Goal: Task Accomplishment & Management: Use online tool/utility

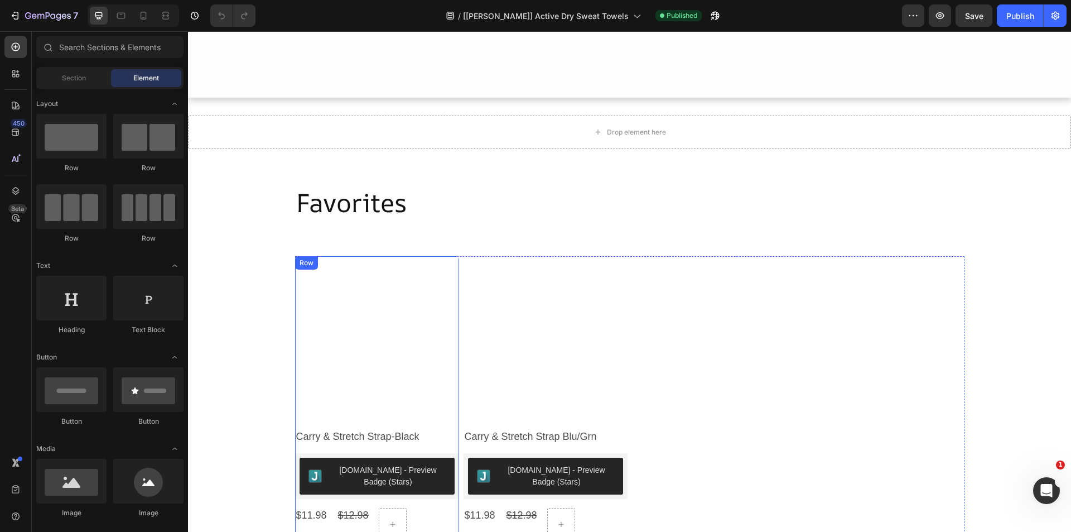
scroll to position [837, 0]
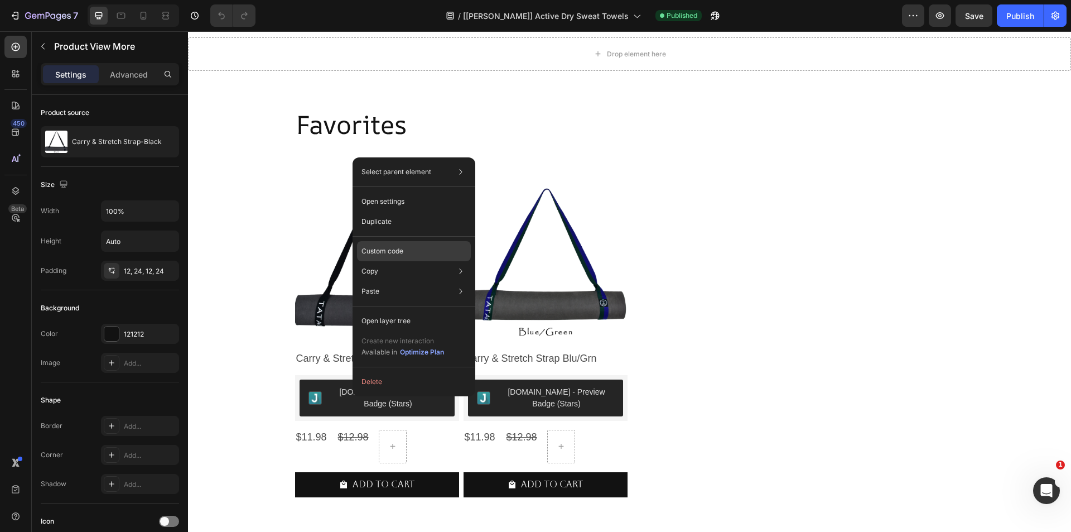
click at [384, 248] on p "Custom code" at bounding box center [382, 251] width 42 height 10
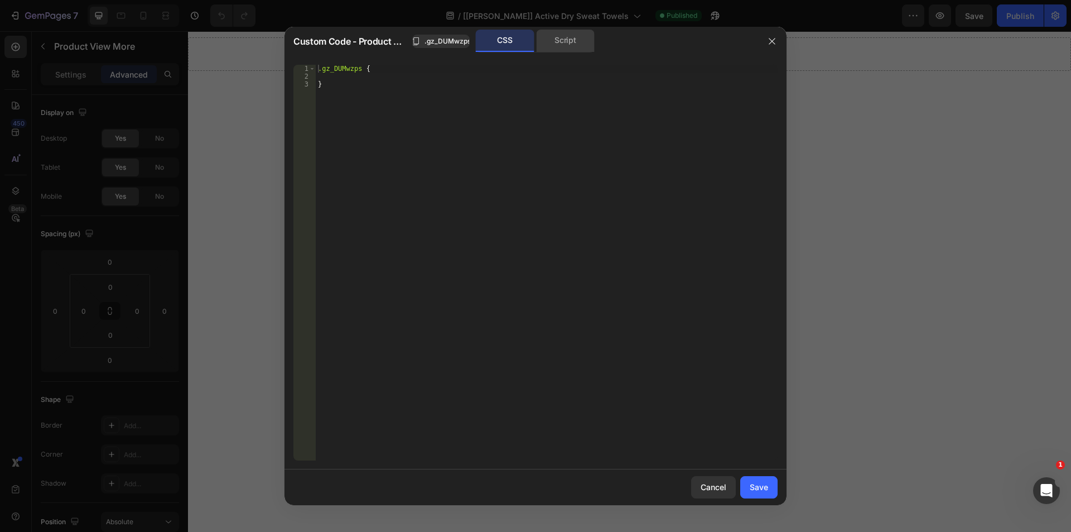
click at [544, 44] on div "Script" at bounding box center [565, 41] width 59 height 22
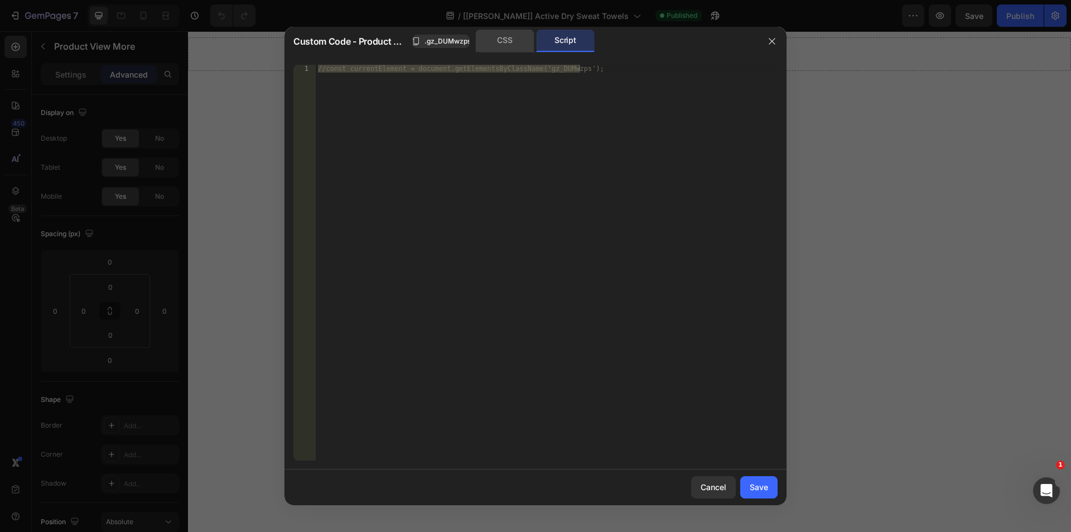
click at [494, 44] on div "CSS" at bounding box center [505, 41] width 59 height 22
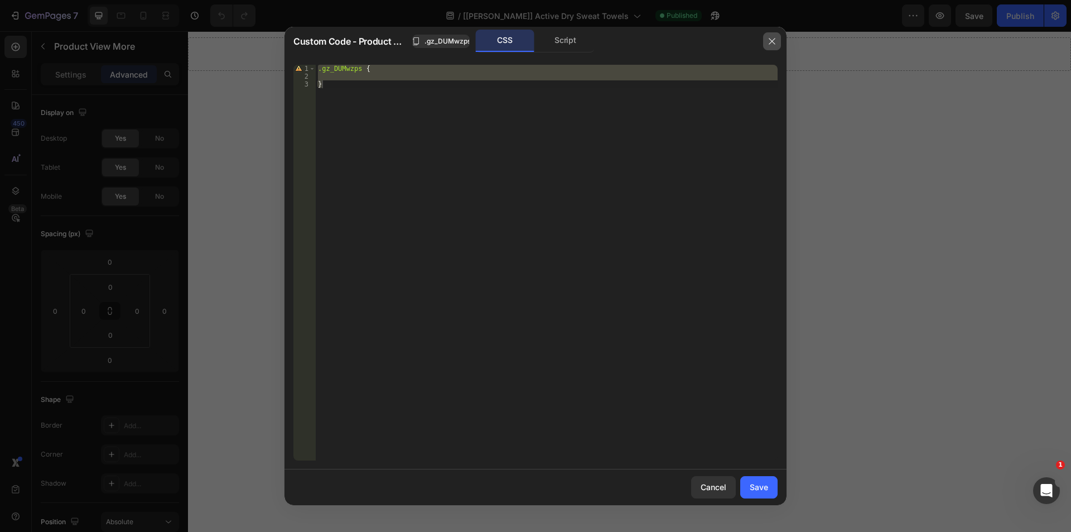
drag, startPoint x: 768, startPoint y: 40, endPoint x: 578, endPoint y: 8, distance: 192.2
click at [768, 40] on icon "button" at bounding box center [772, 41] width 9 height 9
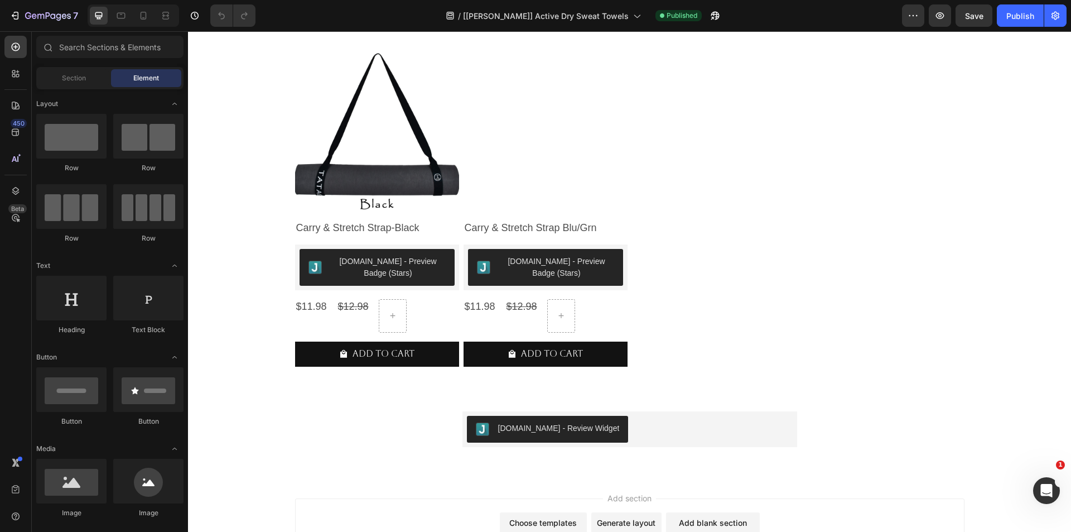
scroll to position [1004, 0]
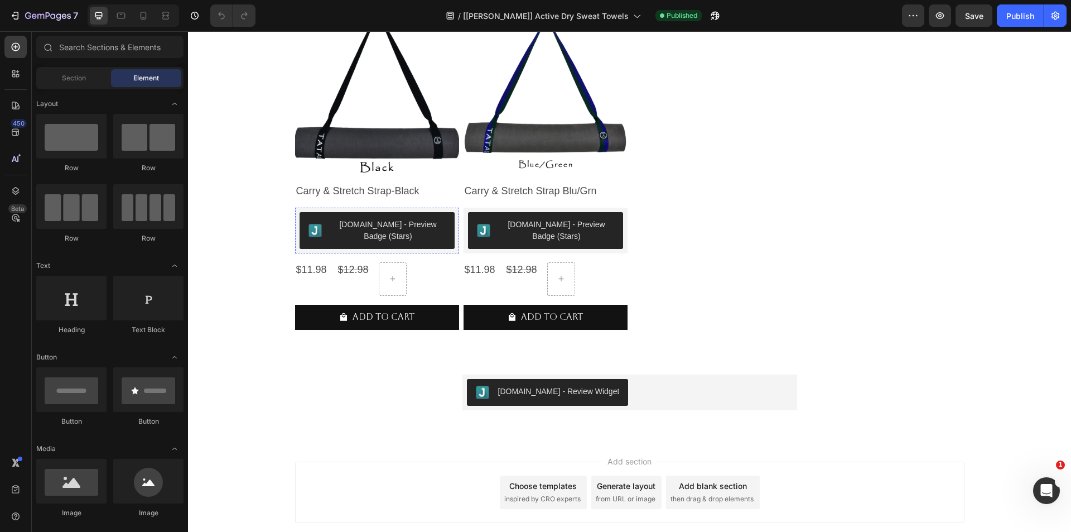
click at [329, 226] on div "View more Product View More" at bounding box center [377, 230] width 164 height 46
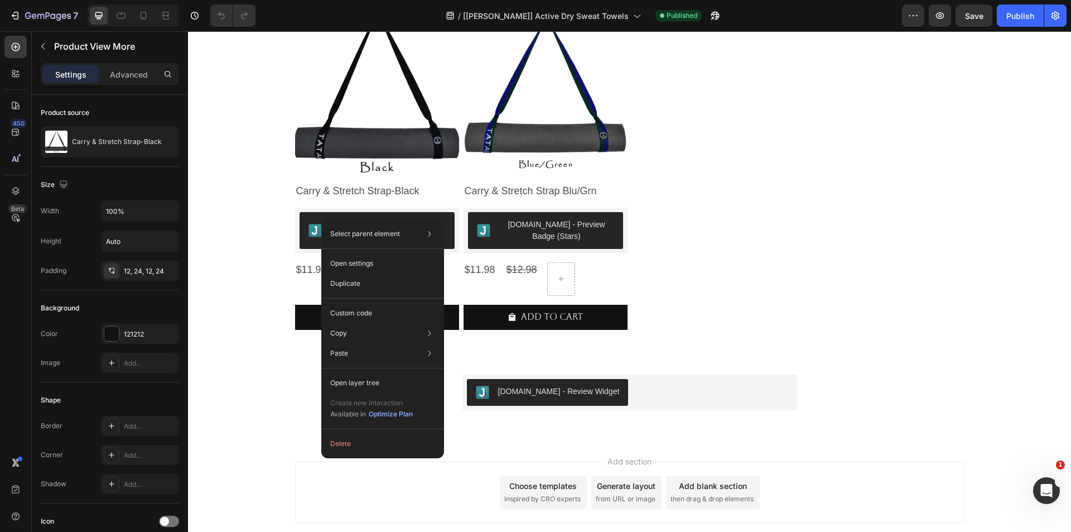
click at [316, 219] on div "Product View More" at bounding box center [342, 219] width 66 height 10
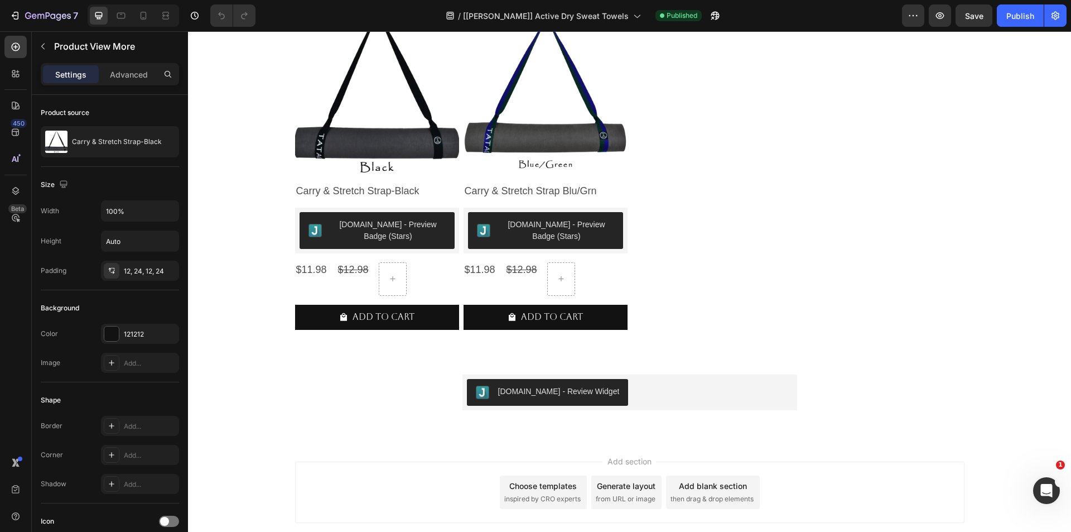
click at [316, 219] on div "Product View More" at bounding box center [342, 219] width 66 height 10
click at [311, 215] on div "Product View More" at bounding box center [342, 219] width 66 height 10
click at [324, 211] on div "Product View More Row 1 col Row 1 col Product List" at bounding box center [358, 219] width 126 height 18
click at [325, 220] on div "Product View More" at bounding box center [342, 219] width 66 height 10
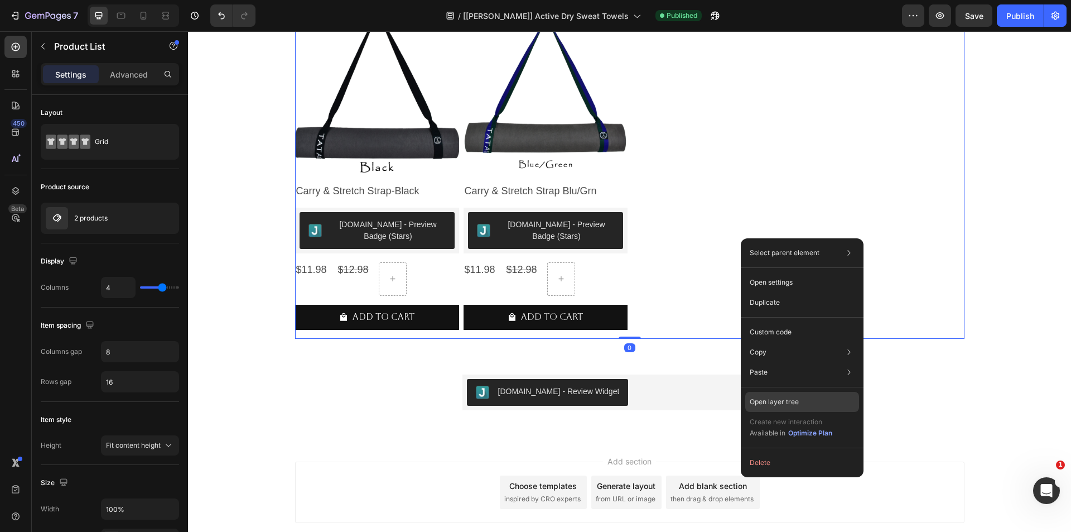
click at [781, 397] on p "Open layer tree" at bounding box center [774, 402] width 49 height 10
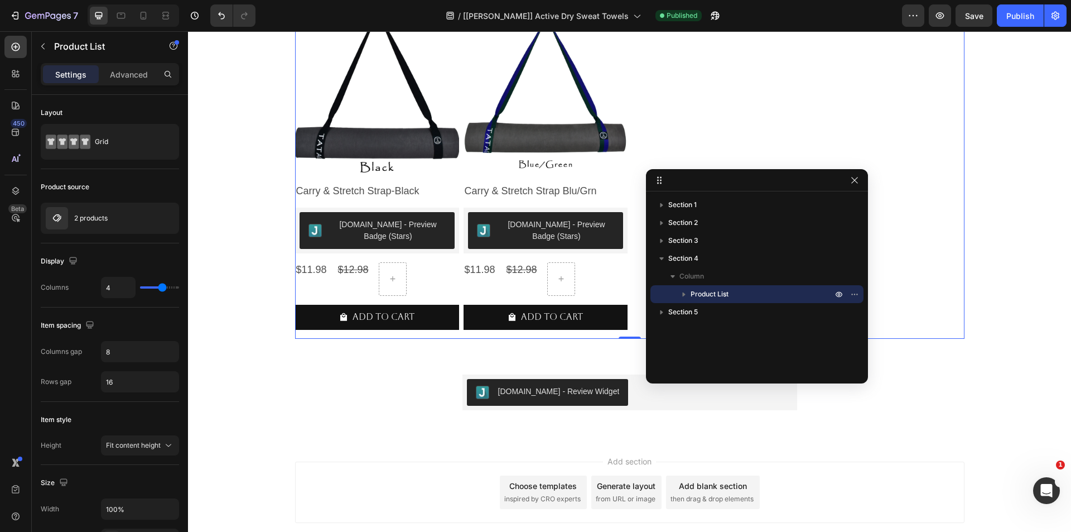
click at [686, 295] on icon "button" at bounding box center [683, 293] width 11 height 11
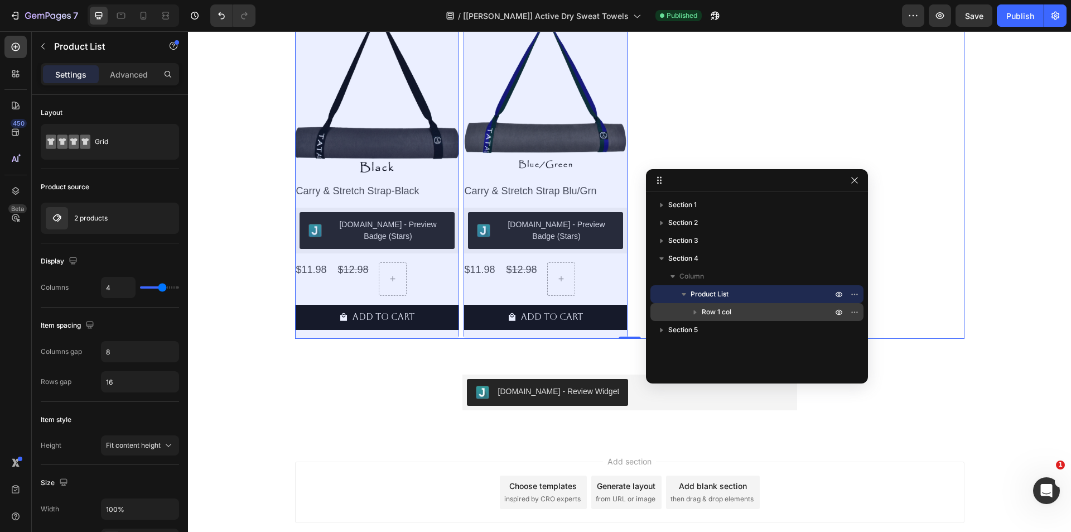
click at [692, 311] on icon "button" at bounding box center [694, 311] width 11 height 11
click at [715, 312] on span "Row 1 col" at bounding box center [717, 311] width 30 height 11
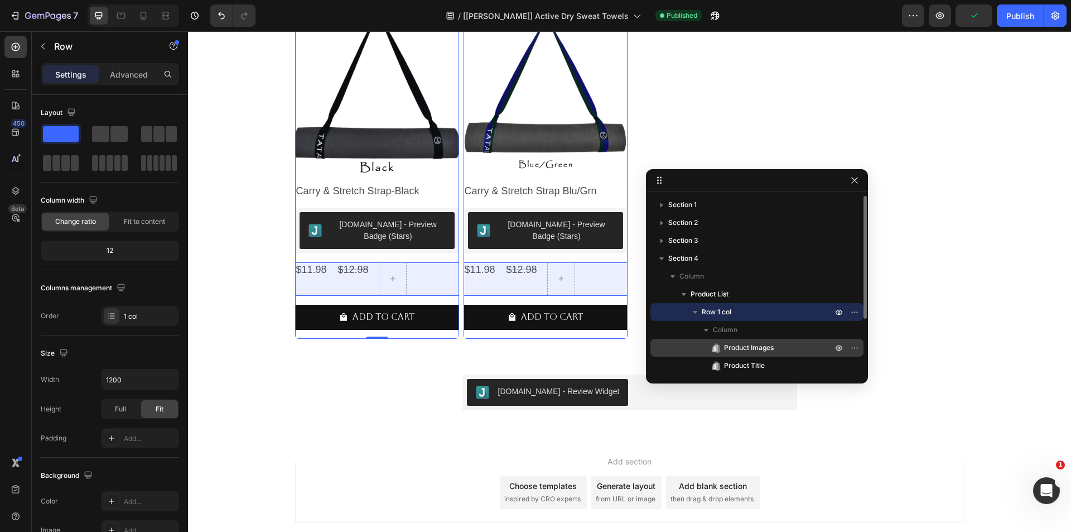
scroll to position [56, 0]
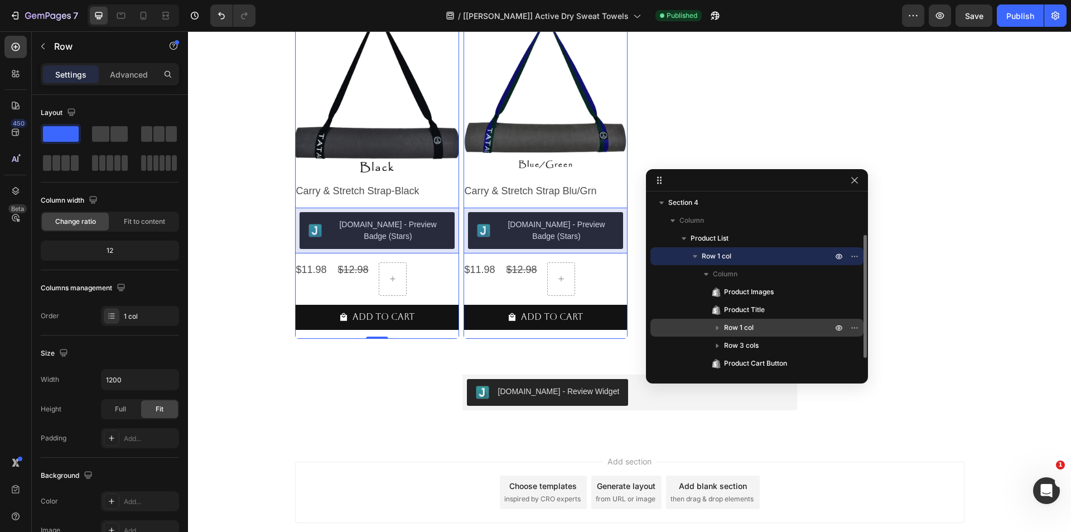
click at [723, 327] on button "button" at bounding box center [717, 327] width 13 height 13
click at [743, 329] on span "Row 1 col" at bounding box center [739, 327] width 30 height 11
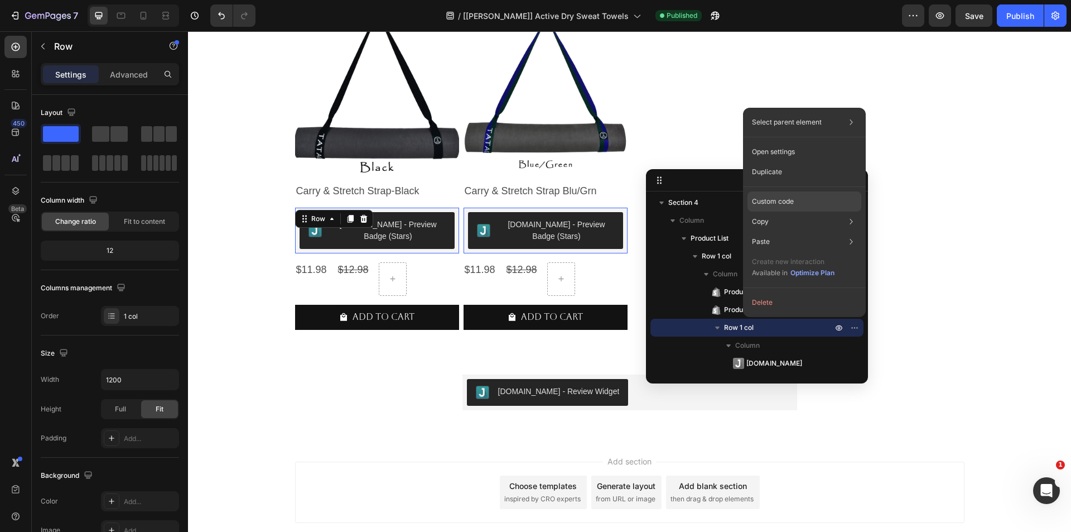
click at [759, 199] on p "Custom code" at bounding box center [773, 201] width 42 height 10
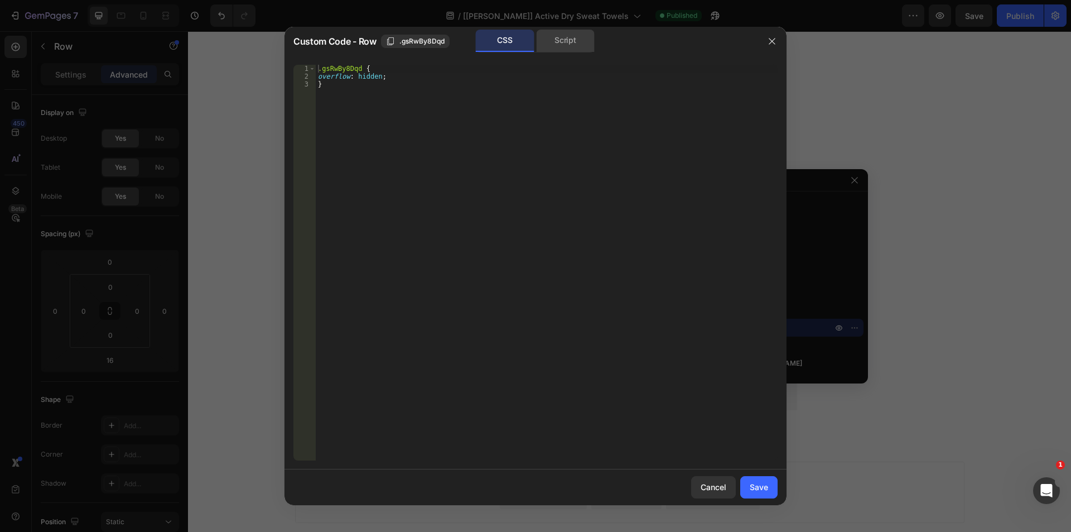
click at [552, 42] on div "Script" at bounding box center [565, 41] width 59 height 22
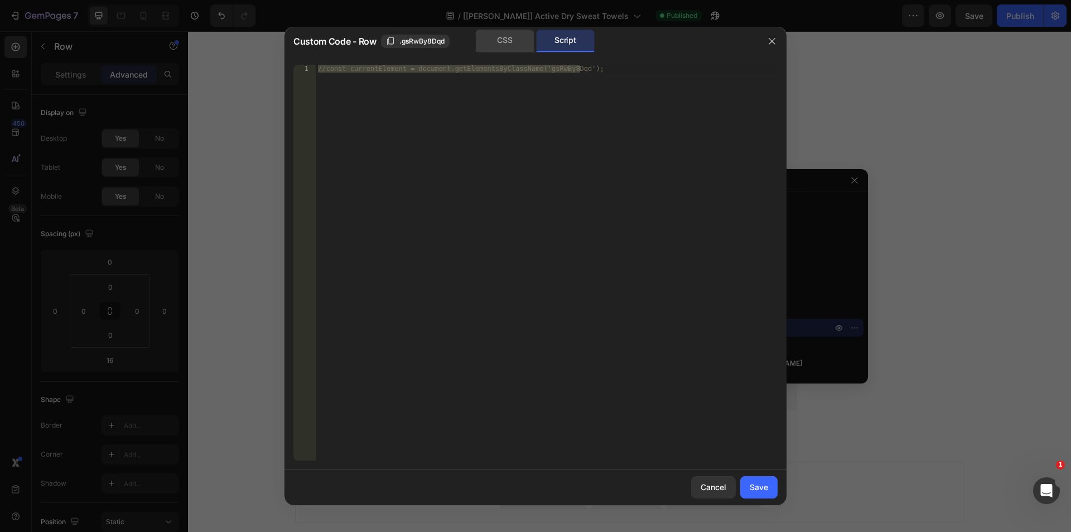
click at [510, 41] on div "CSS" at bounding box center [505, 41] width 59 height 22
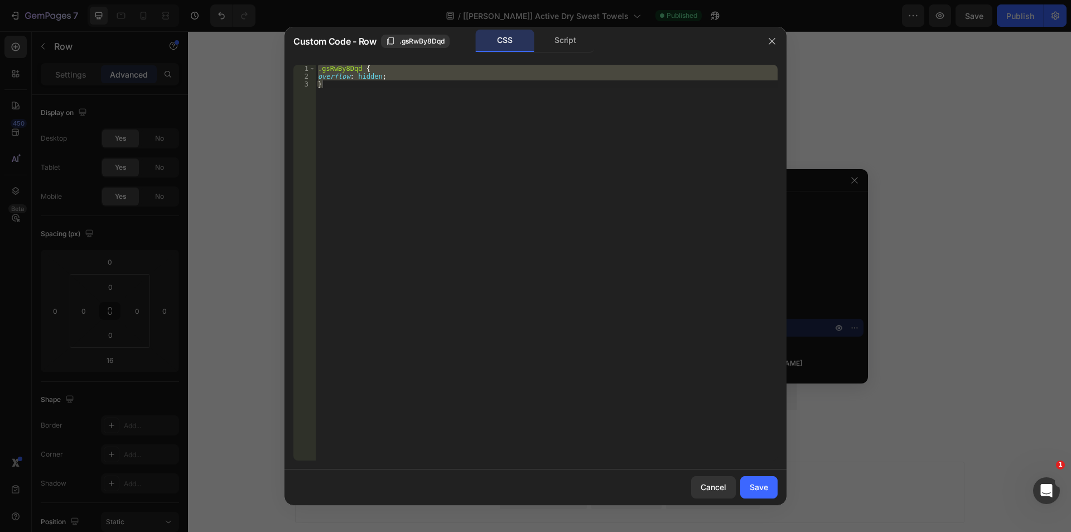
click at [619, 59] on div "1 2 3 .gsRwBy8Dqd { overflow : hidden ; } ההההההההההההההההההההההההההההההההההההה…" at bounding box center [535, 262] width 502 height 413
click at [772, 43] on icon "button" at bounding box center [772, 41] width 9 height 9
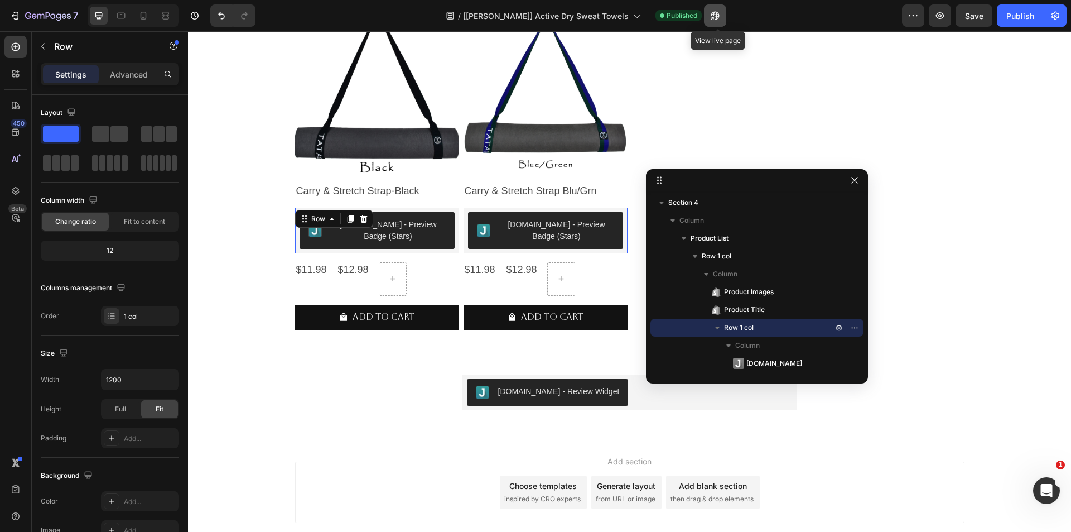
click at [721, 14] on icon "button" at bounding box center [715, 15] width 11 height 11
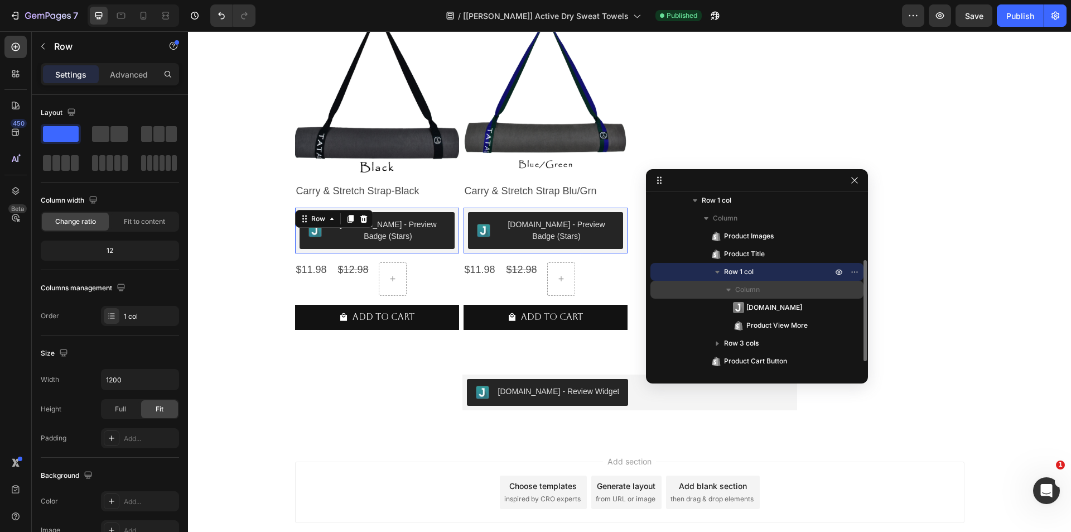
click at [744, 287] on span "Column" at bounding box center [747, 289] width 25 height 11
click at [736, 284] on span "Column" at bounding box center [747, 289] width 25 height 11
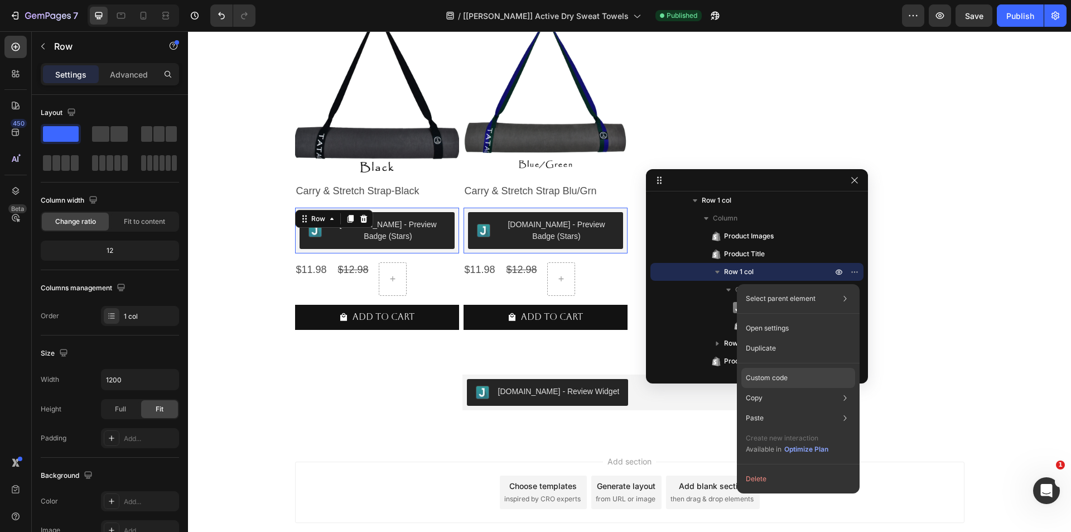
click at [769, 376] on p "Custom code" at bounding box center [767, 378] width 42 height 10
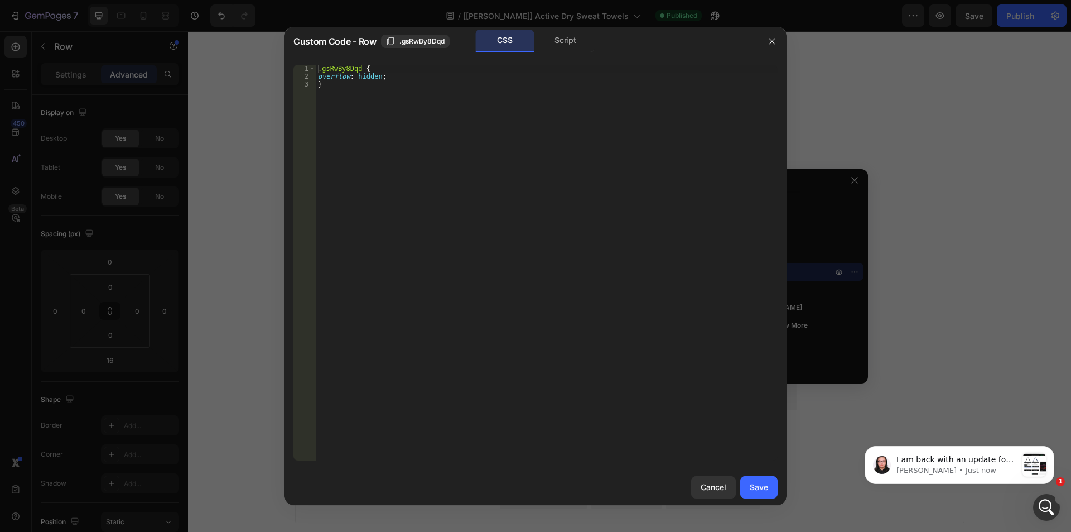
scroll to position [0, 0]
